Goal: Information Seeking & Learning: Find specific fact

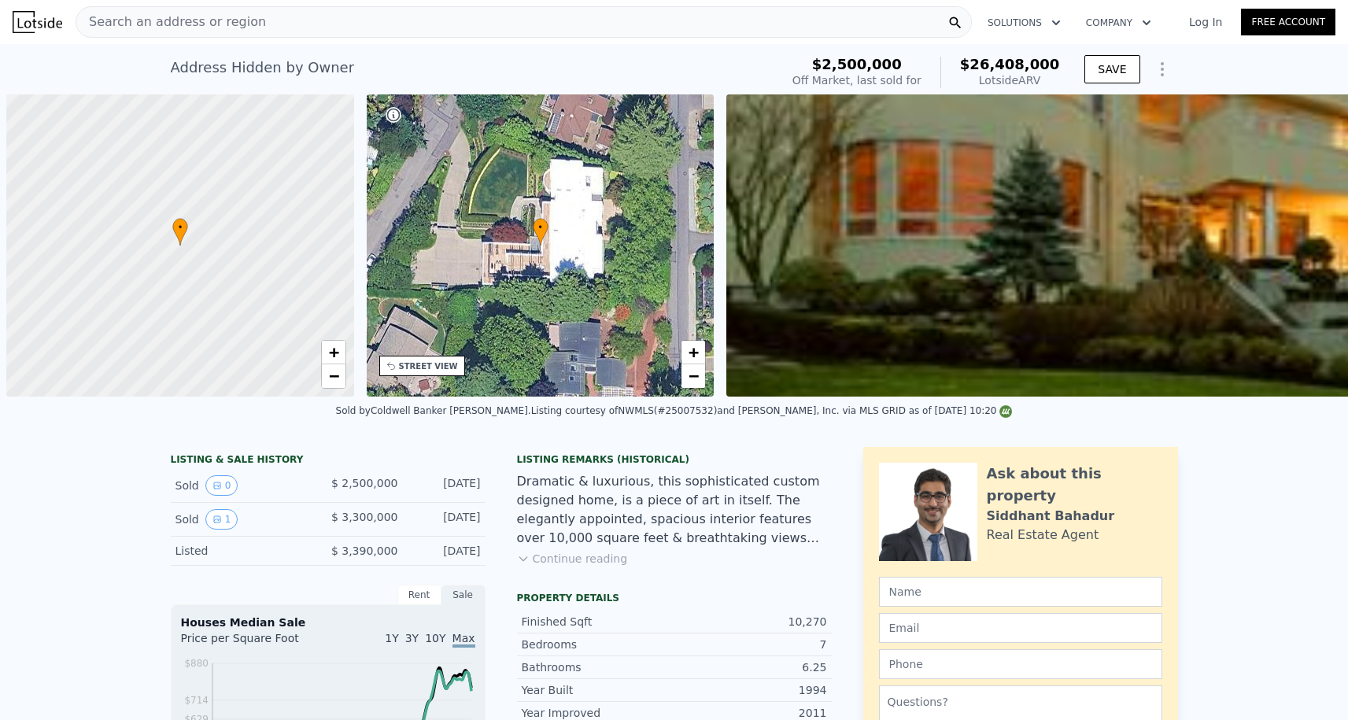
scroll to position [0, 720]
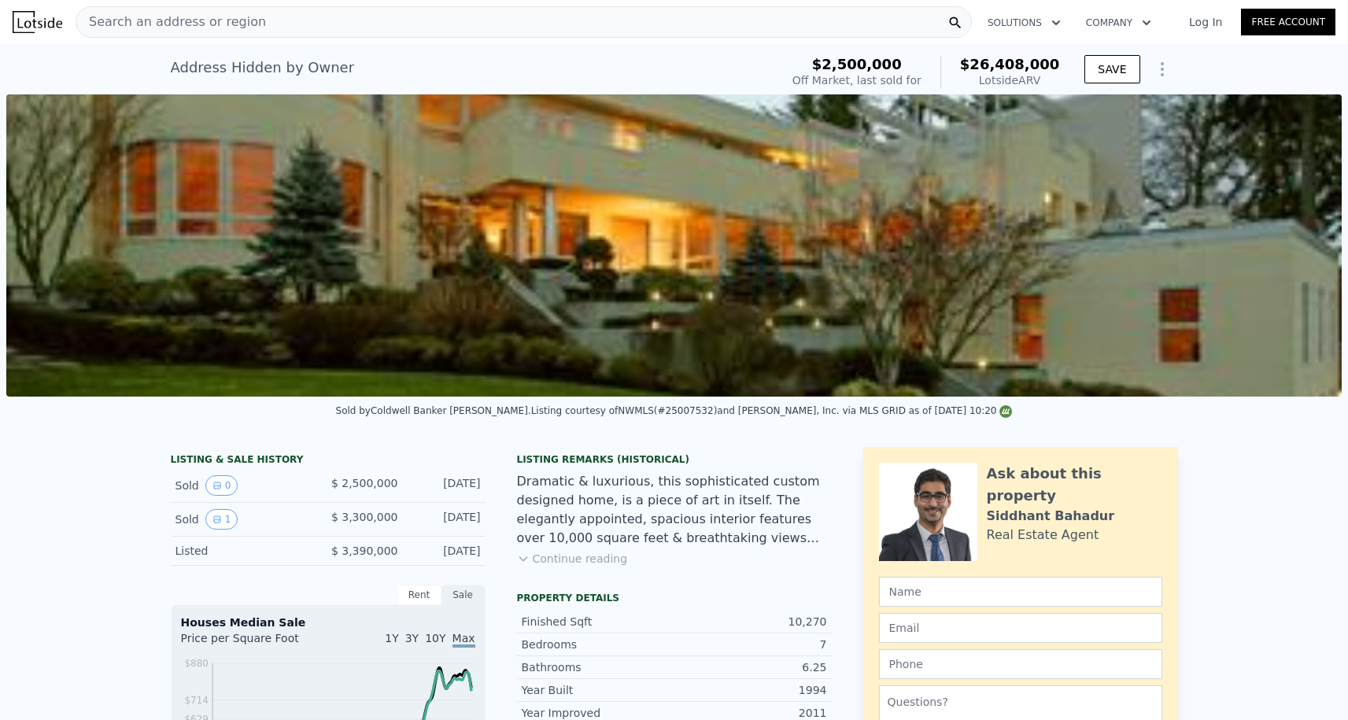
click at [233, 7] on div "Search an address or region" at bounding box center [171, 22] width 190 height 30
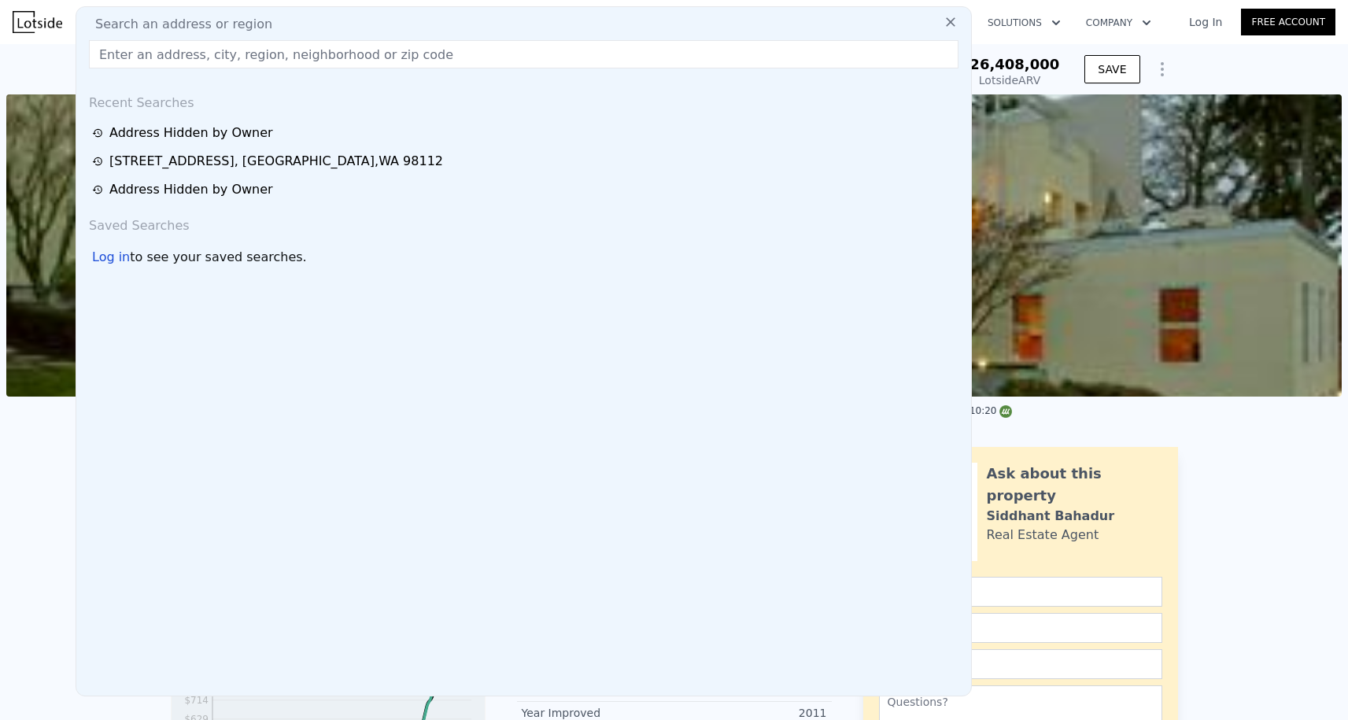
paste input "[STREET_ADDRESS]"
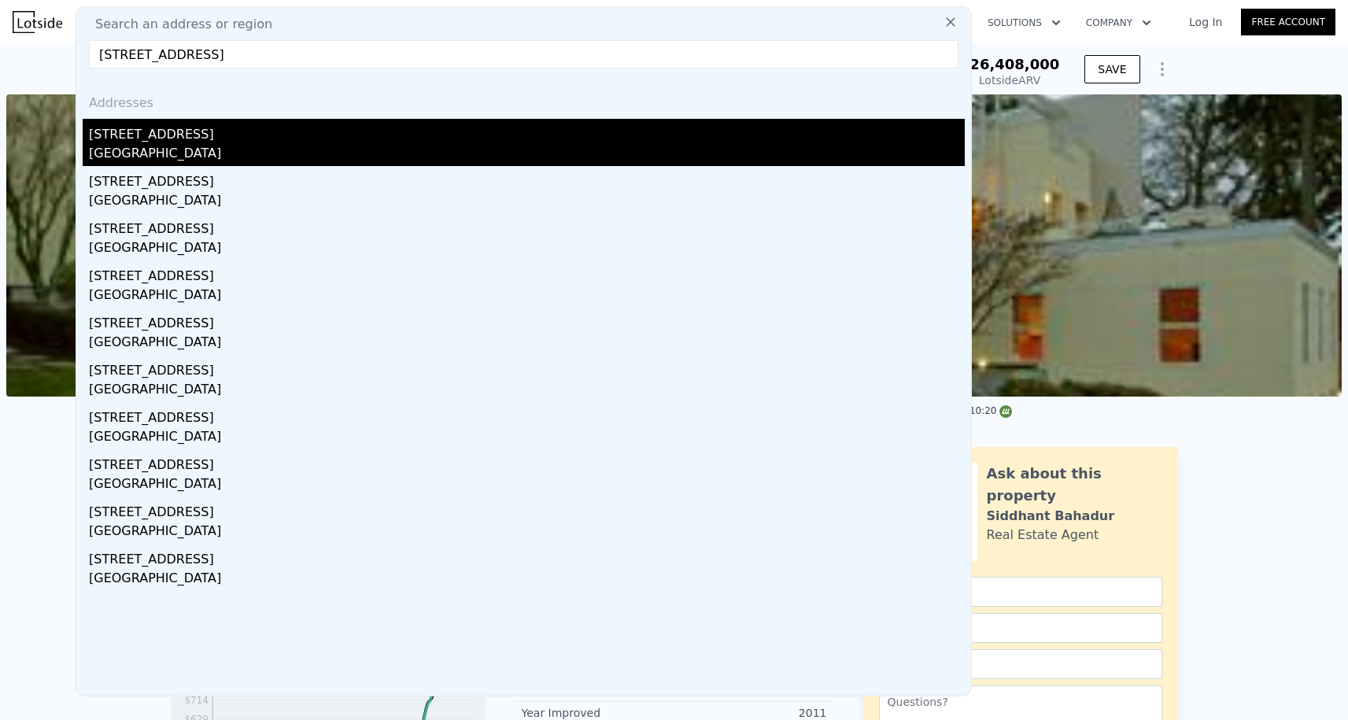
type input "[STREET_ADDRESS]"
click at [187, 130] on div "[STREET_ADDRESS]" at bounding box center [527, 131] width 876 height 25
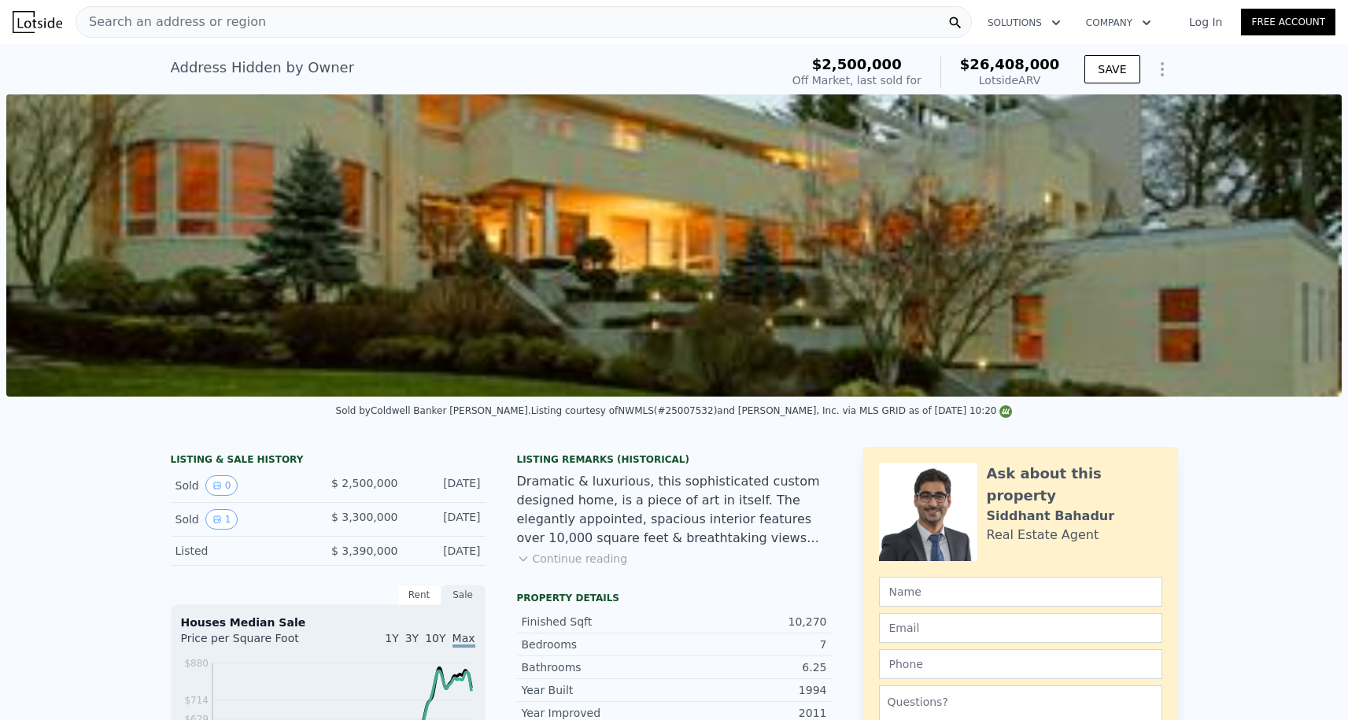
click at [41, 24] on img at bounding box center [38, 22] width 50 height 22
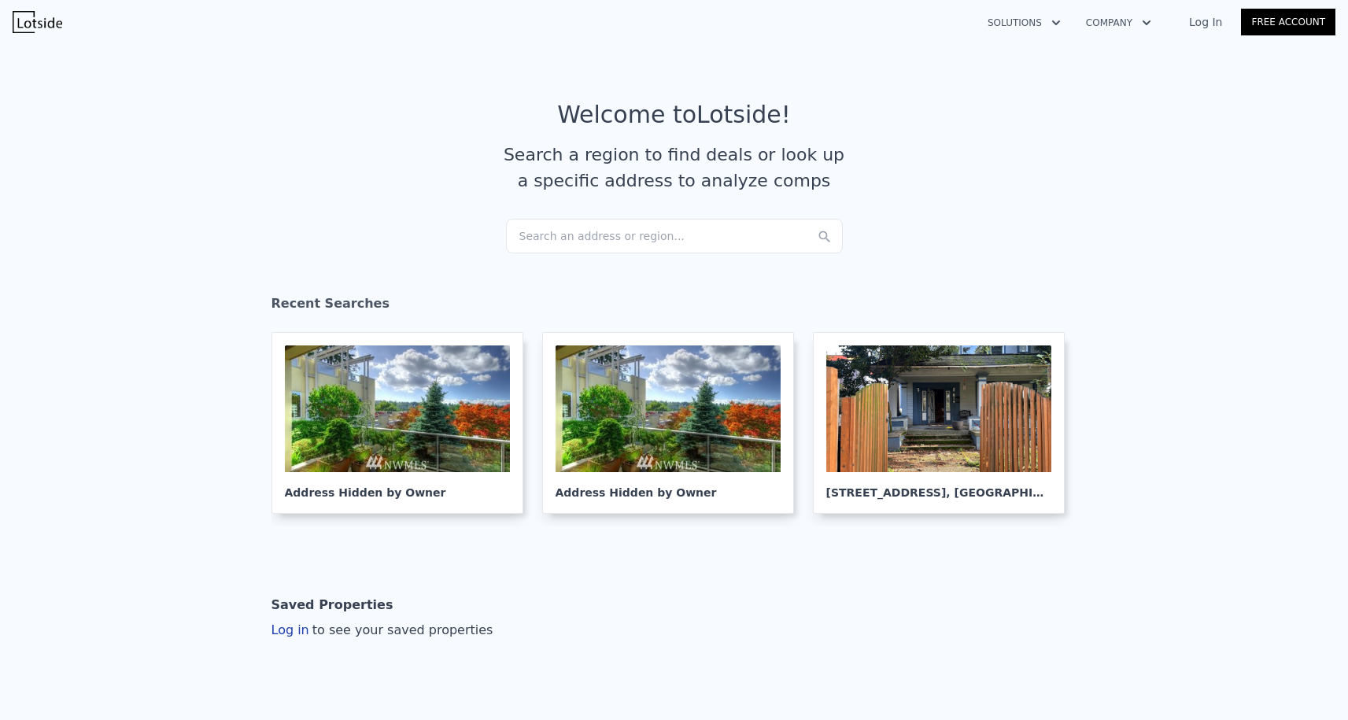
click at [553, 242] on div "Search an address or region..." at bounding box center [674, 236] width 337 height 35
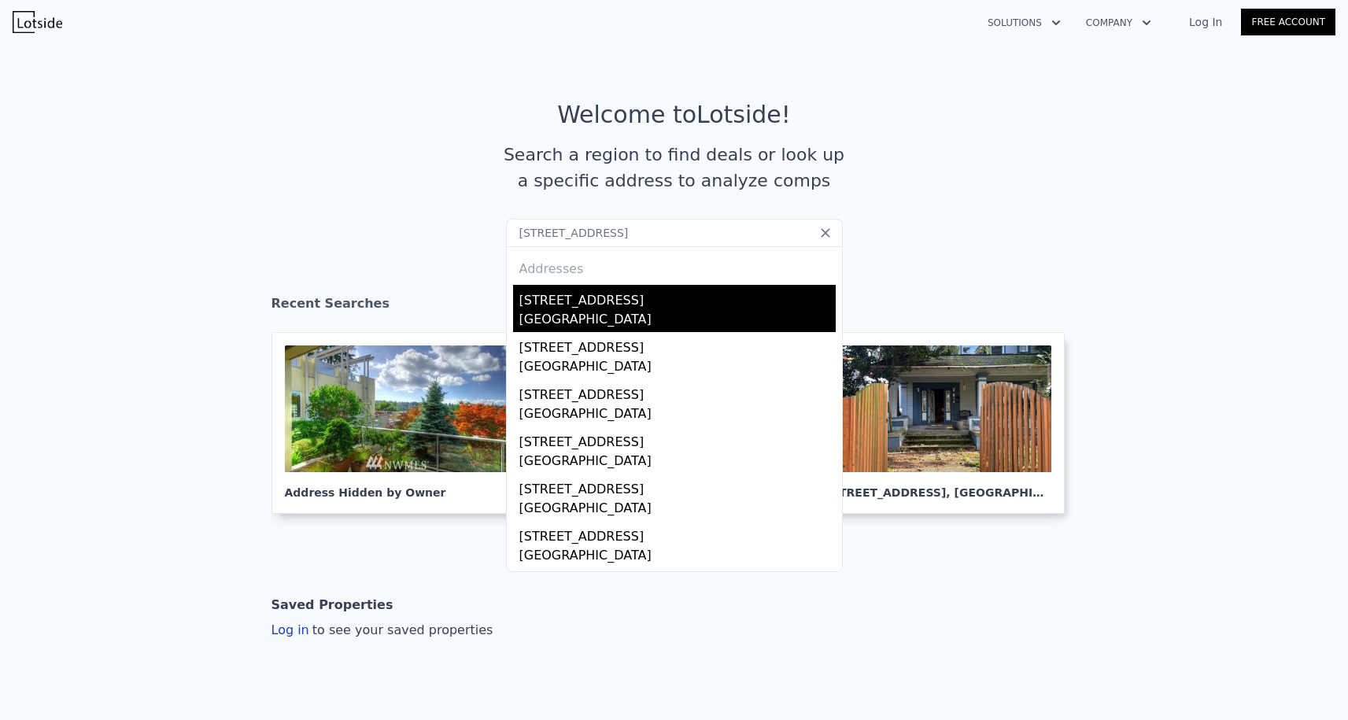
type input "[STREET_ADDRESS]"
click at [585, 297] on div "[STREET_ADDRESS]" at bounding box center [677, 297] width 316 height 25
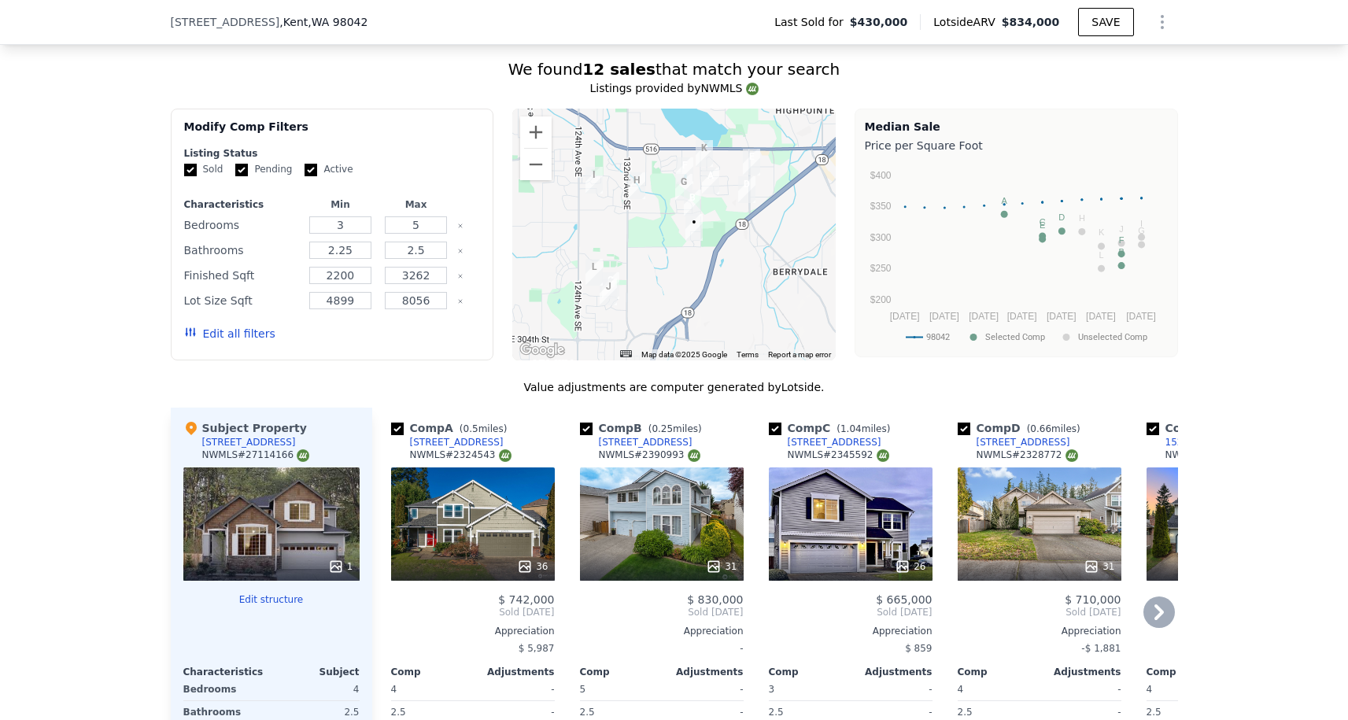
scroll to position [1484, 0]
